Goal: Navigation & Orientation: Go to known website

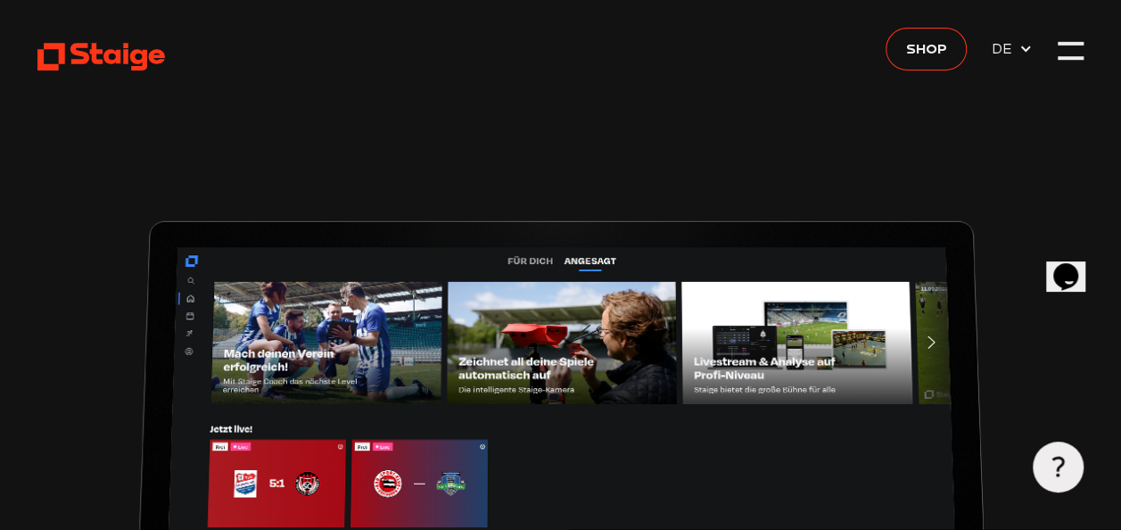
click at [1078, 58] on div at bounding box center [1070, 60] width 25 height 4
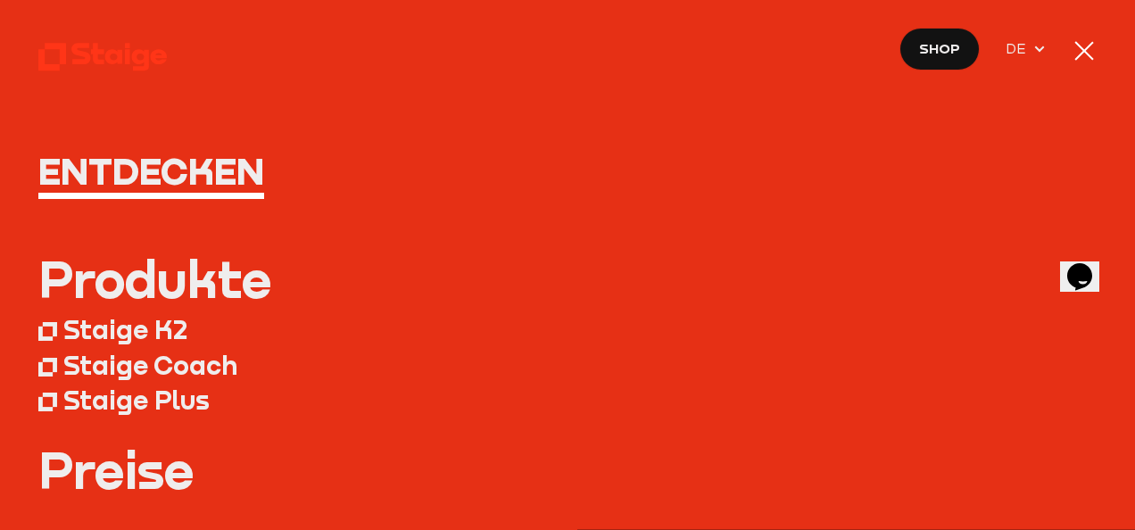
type input "0.8"
click at [1110, 50] on nav "Entdecken Produkte Staige K2 Staige Coach Staige Plus Preise Blog FAQ" at bounding box center [567, 265] width 1135 height 530
click at [1090, 48] on div at bounding box center [1083, 50] width 25 height 25
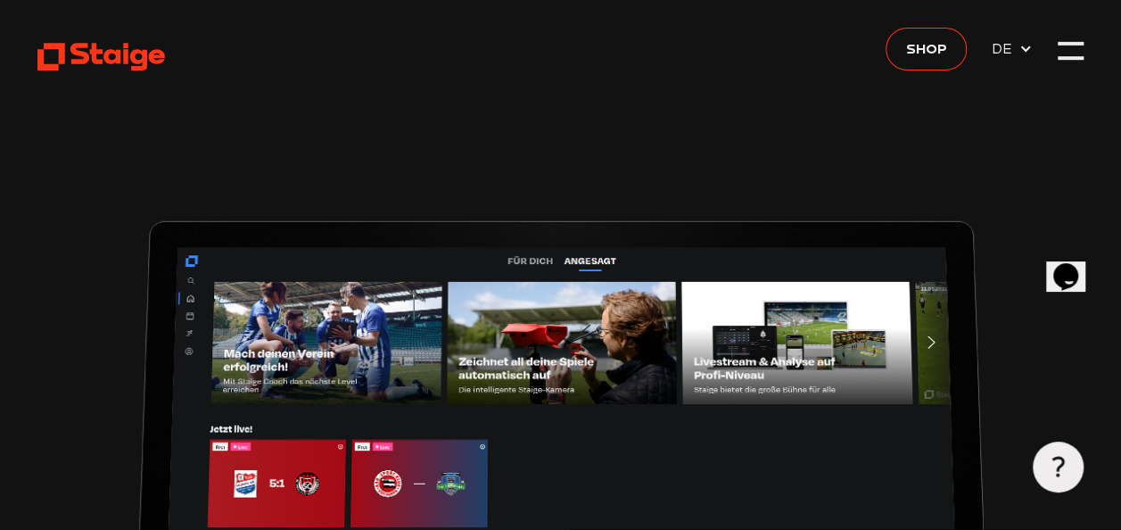
click at [119, 57] on use at bounding box center [101, 57] width 128 height 28
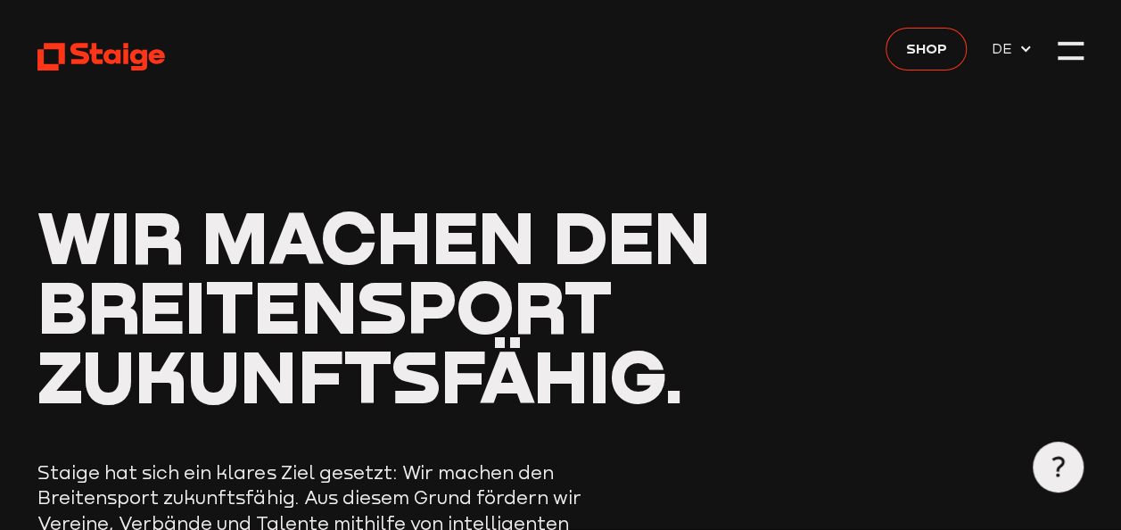
click at [1033, 47] on header "Wir machen den Breitensport zukunftsfähig. Staige hat sich ein klares Ziel gese…" at bounding box center [560, 440] width 1046 height 881
click at [1029, 47] on icon at bounding box center [1026, 49] width 14 height 14
click at [933, 45] on span "Shop" at bounding box center [925, 48] width 41 height 22
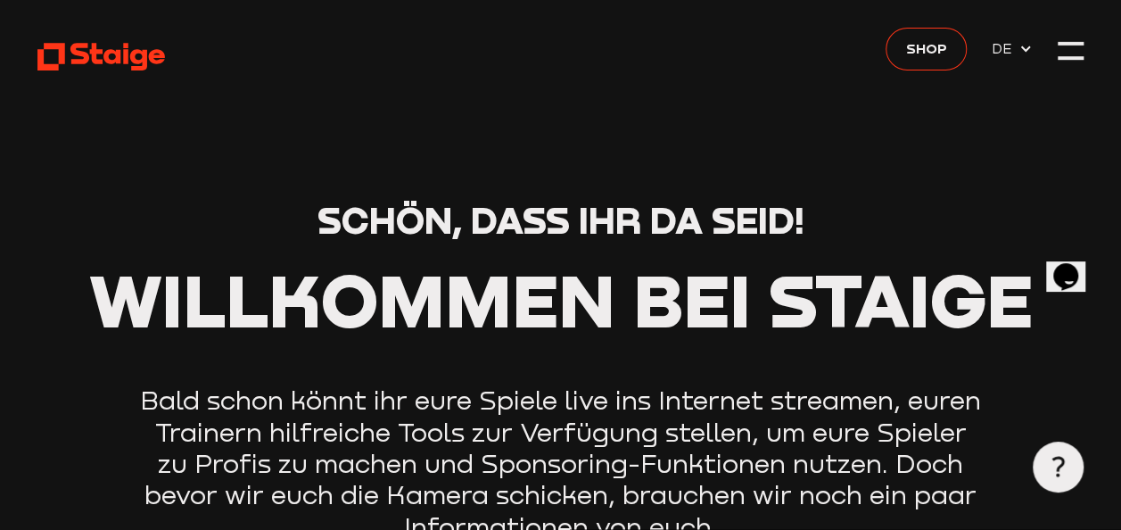
click at [712, 99] on header "Schön, dass ihr da seid! Willkommen bei Staige Bald schon könnt ihr eure Spiele…" at bounding box center [560, 382] width 1046 height 764
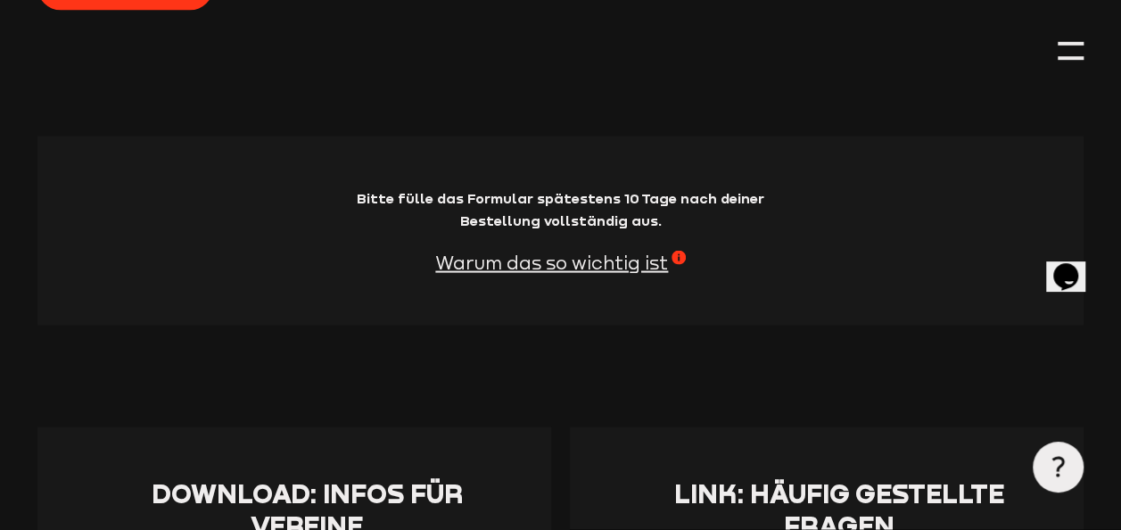
scroll to position [1606, 0]
